Goal: Task Accomplishment & Management: Manage account settings

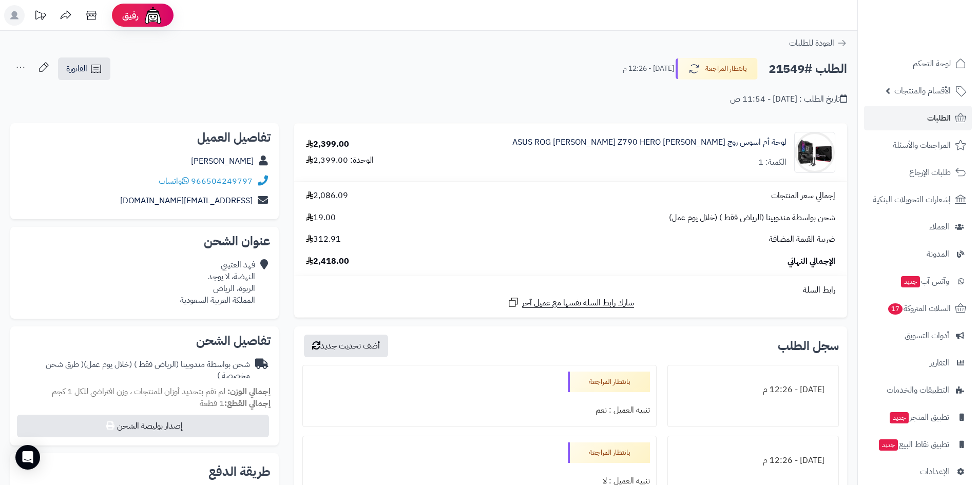
click at [916, 53] on link "لوحة التحكم" at bounding box center [918, 63] width 108 height 25
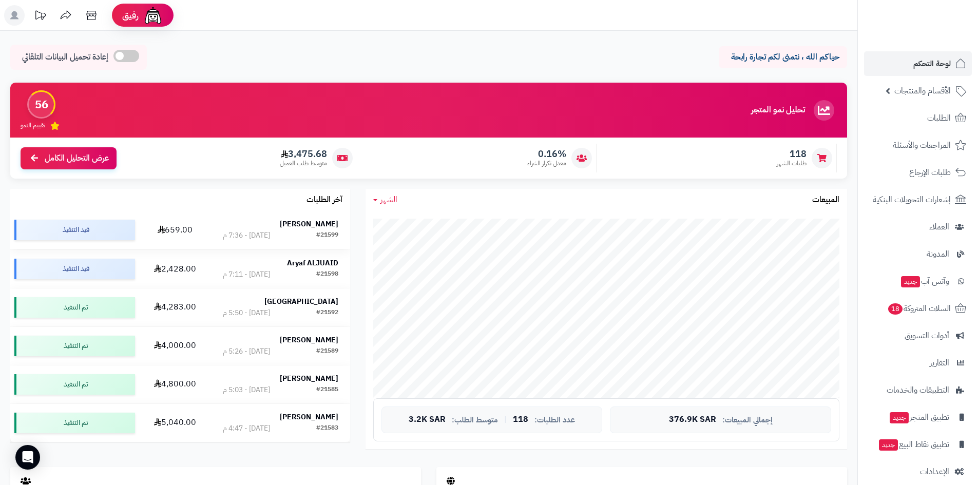
click at [320, 225] on strong "[PERSON_NAME]" at bounding box center [309, 224] width 59 height 11
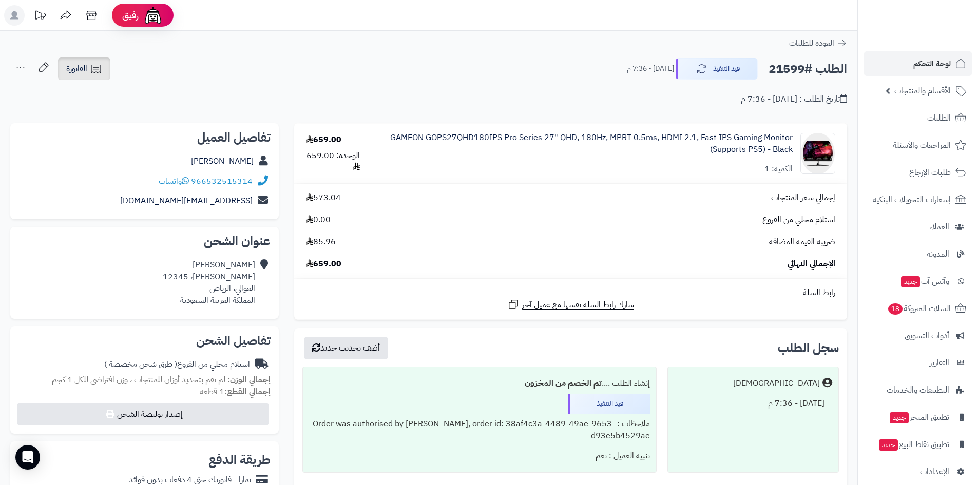
click at [98, 72] on icon at bounding box center [96, 69] width 12 height 12
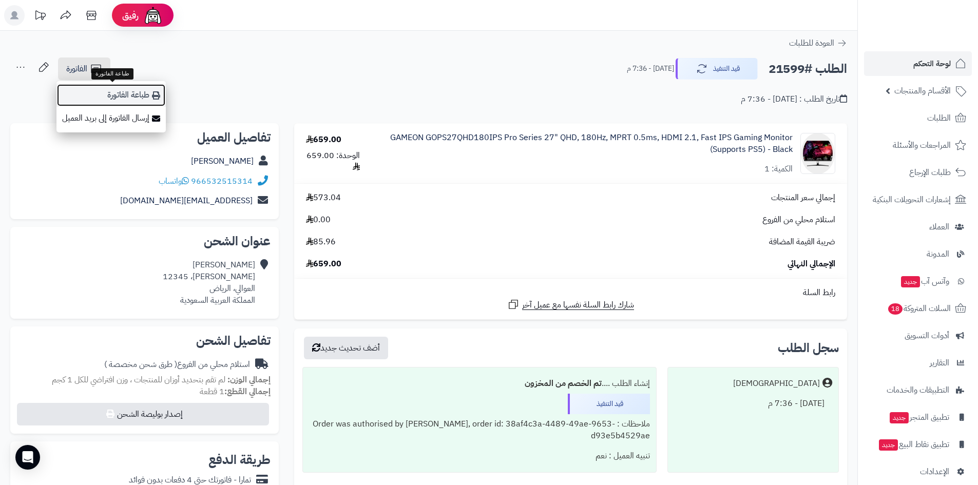
click at [107, 105] on link "طباعة الفاتورة" at bounding box center [110, 95] width 109 height 23
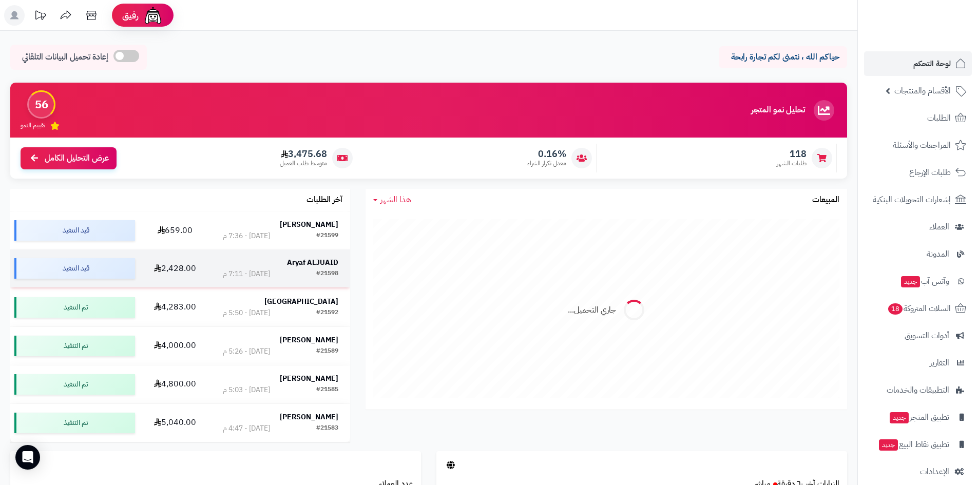
click at [300, 264] on strong "Aryaf ALJUAID" at bounding box center [312, 262] width 51 height 11
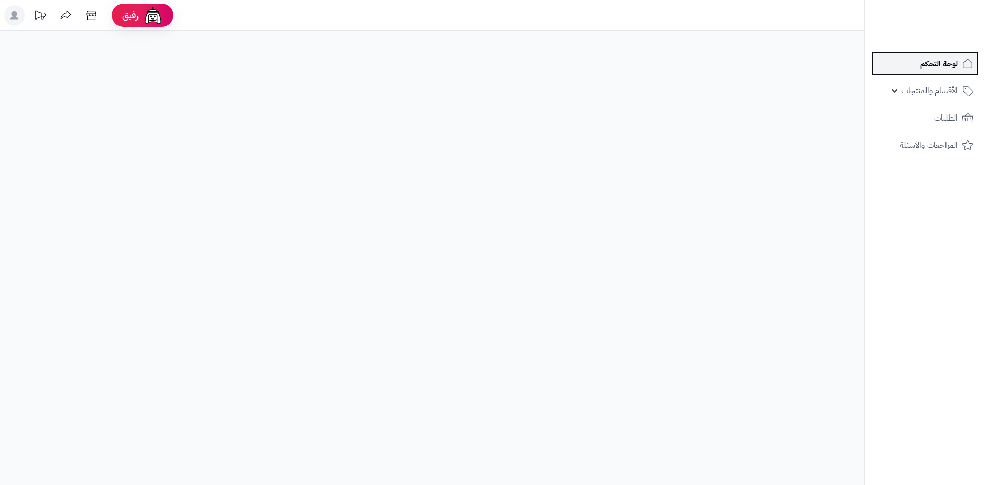
click at [928, 71] on link "لوحة التحكم" at bounding box center [925, 63] width 108 height 25
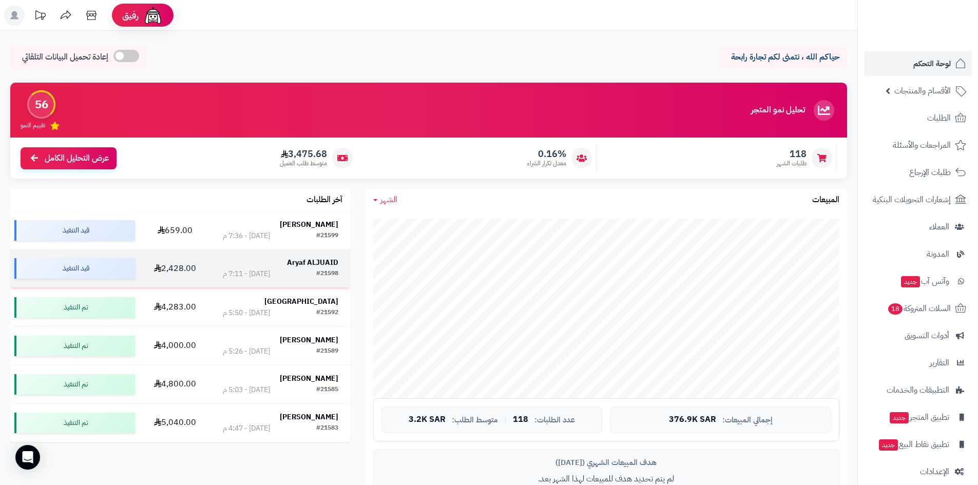
click at [306, 256] on td "Aryaf ALJUAID #21598 اليوم - 7:11 م" at bounding box center [280, 268] width 139 height 38
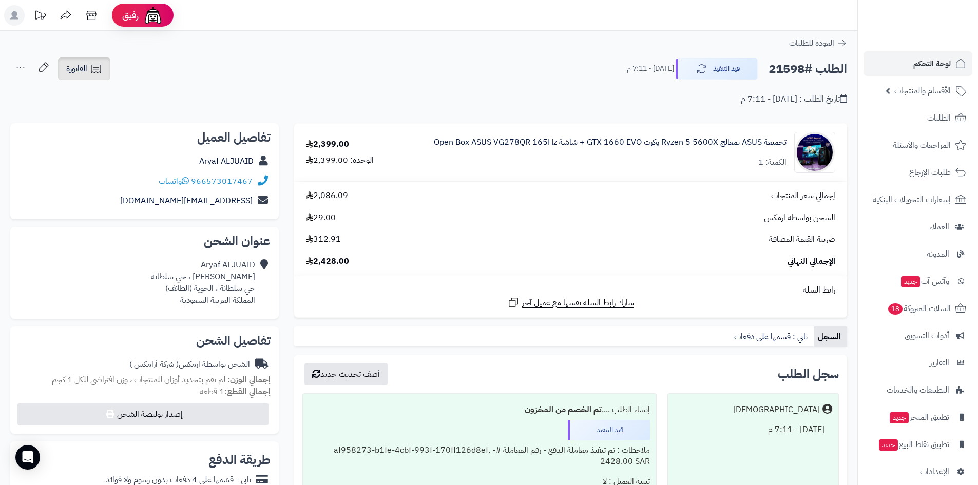
click at [103, 73] on link "الفاتورة" at bounding box center [84, 68] width 52 height 23
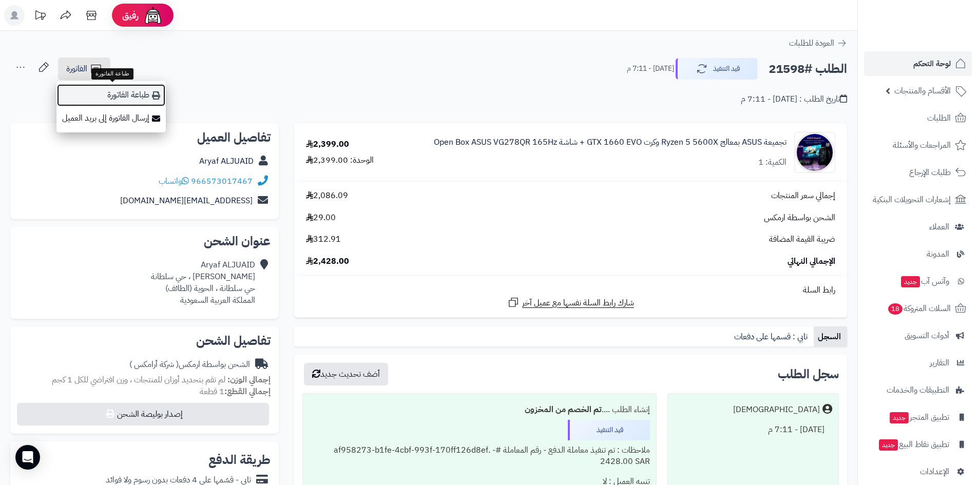
click at [114, 92] on link "طباعة الفاتورة" at bounding box center [110, 95] width 109 height 23
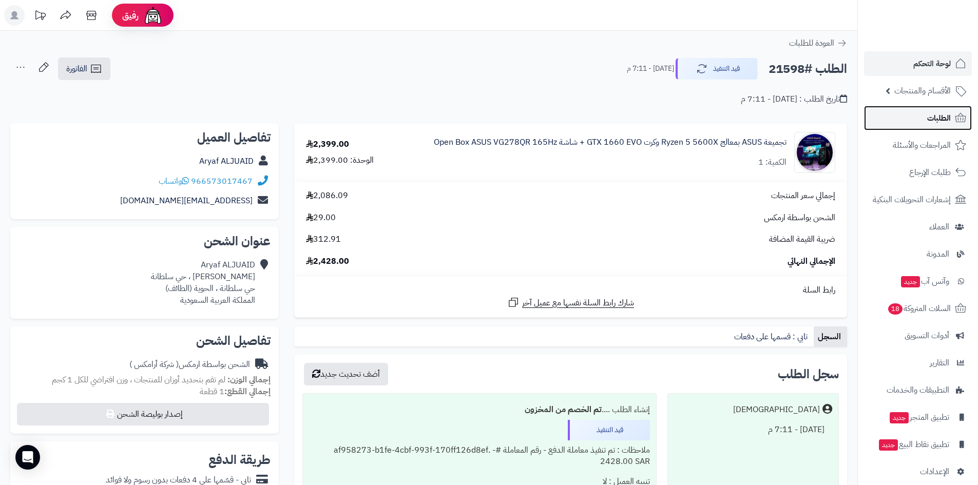
click at [921, 115] on link "الطلبات" at bounding box center [918, 118] width 108 height 25
click at [884, 118] on link "الطلبات" at bounding box center [918, 118] width 108 height 25
click at [904, 122] on link "الطلبات" at bounding box center [918, 118] width 108 height 25
click at [911, 120] on link "الطلبات" at bounding box center [918, 118] width 108 height 25
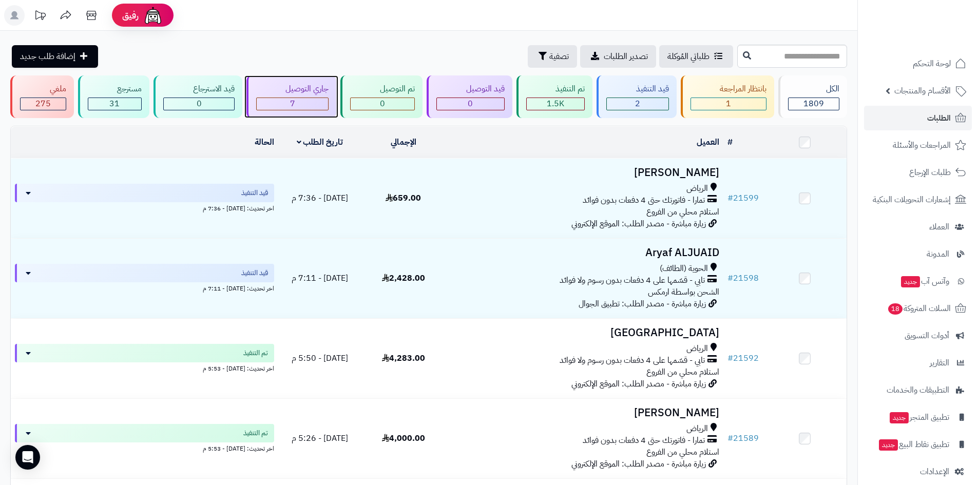
click at [299, 106] on div "7" at bounding box center [293, 104] width 72 height 12
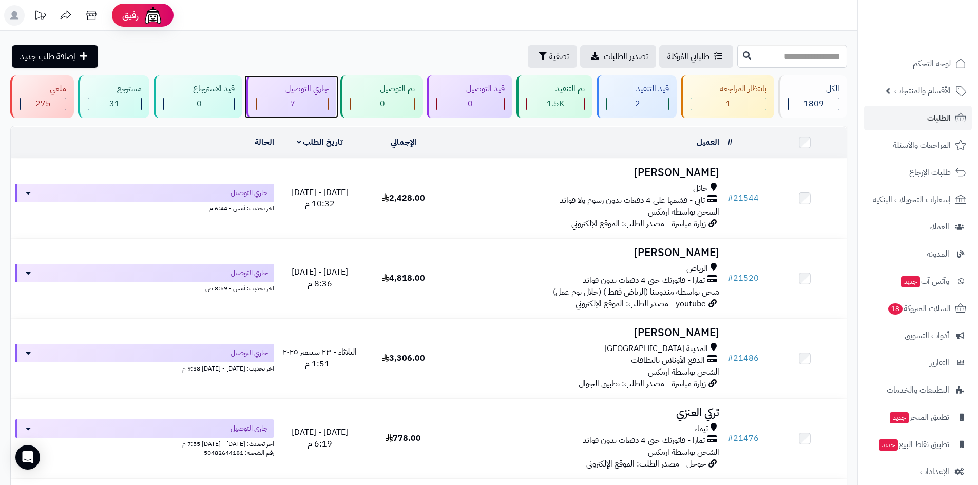
click at [306, 104] on div "7" at bounding box center [293, 104] width 72 height 12
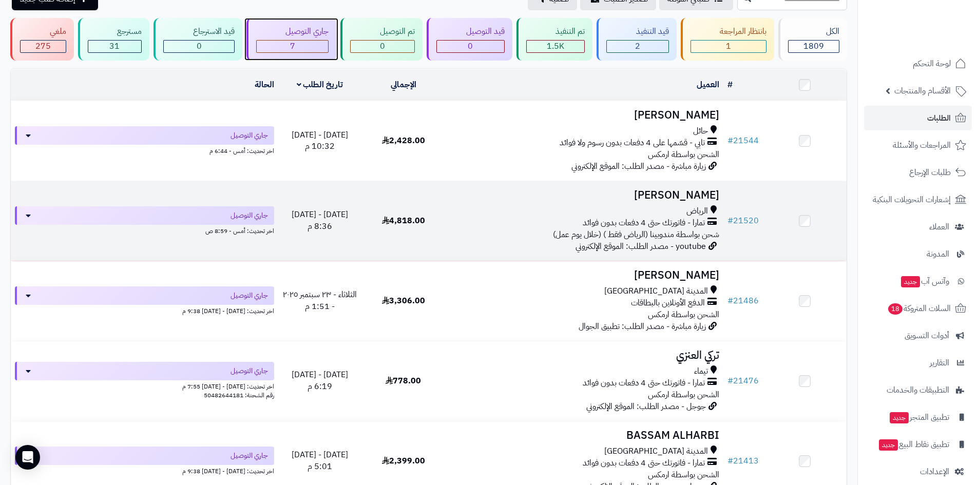
scroll to position [184, 0]
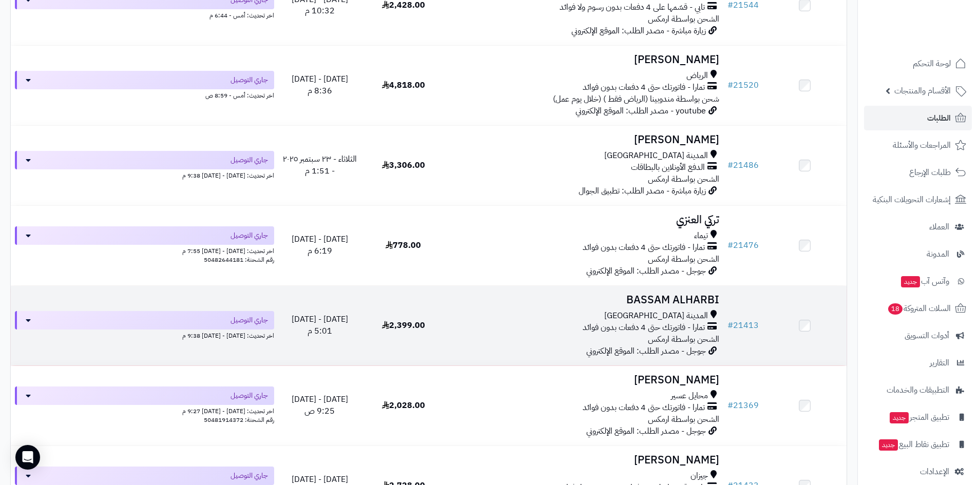
scroll to position [180, 0]
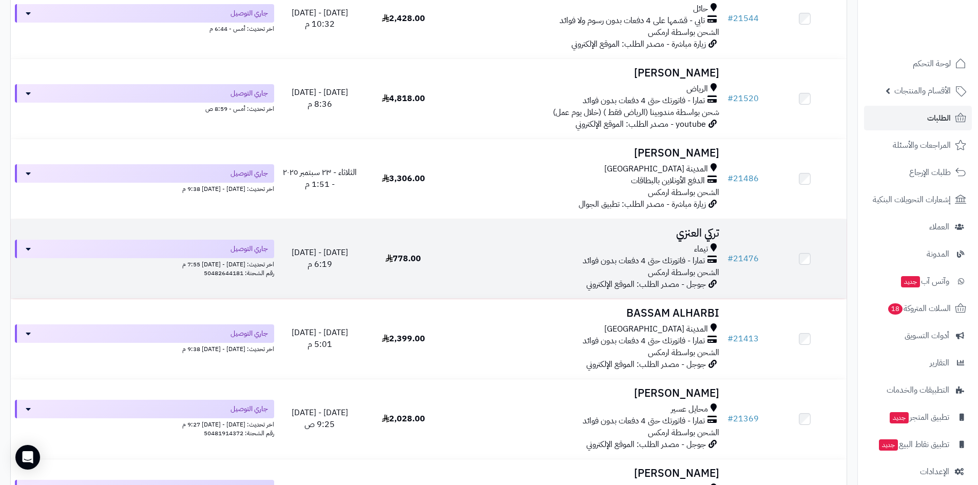
click at [685, 228] on h3 "تركي العنزي" at bounding box center [584, 233] width 270 height 12
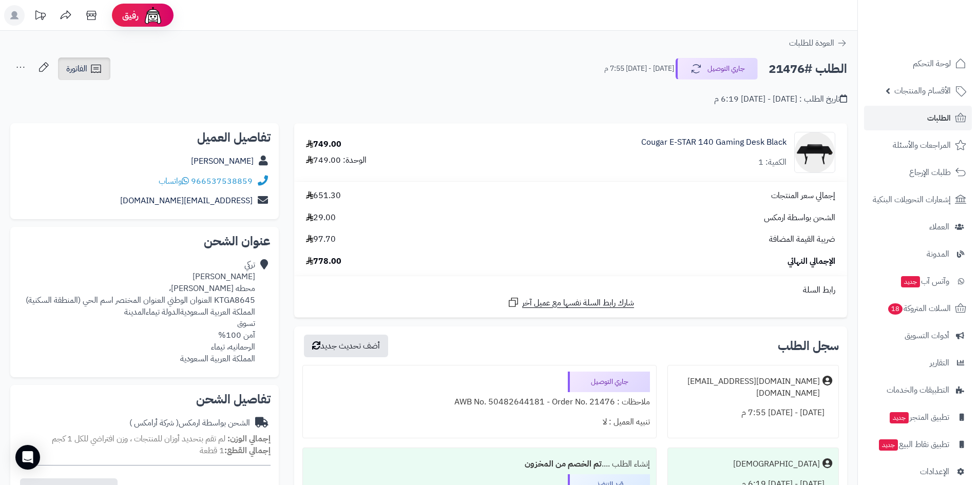
click at [96, 72] on icon at bounding box center [96, 69] width 10 height 8
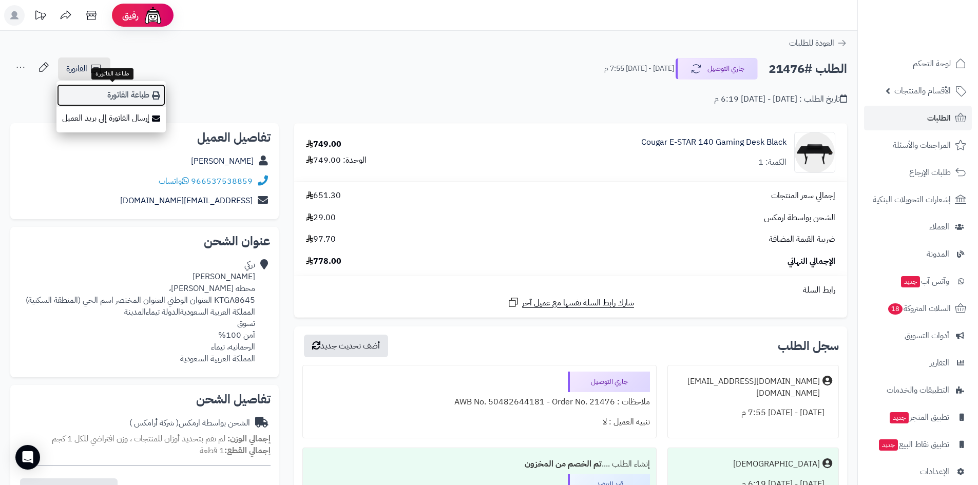
click at [113, 97] on link "طباعة الفاتورة" at bounding box center [110, 95] width 109 height 23
